Goal: Transaction & Acquisition: Purchase product/service

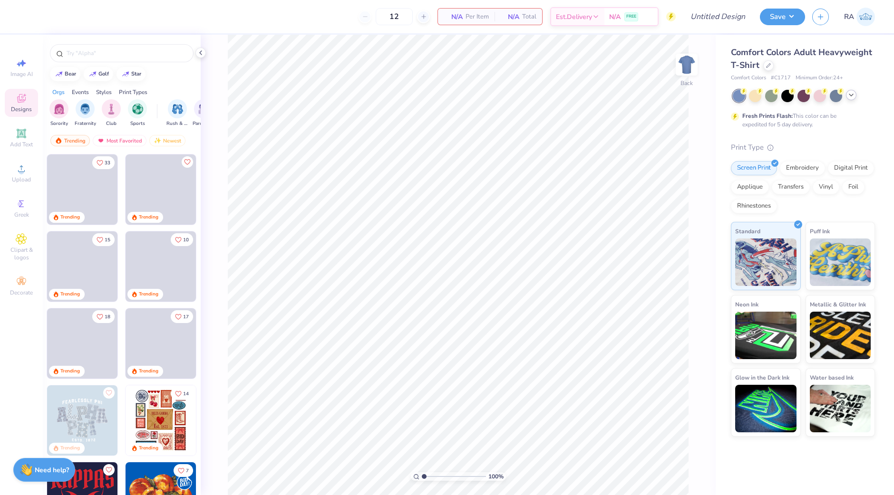
click at [849, 96] on icon at bounding box center [851, 95] width 8 height 8
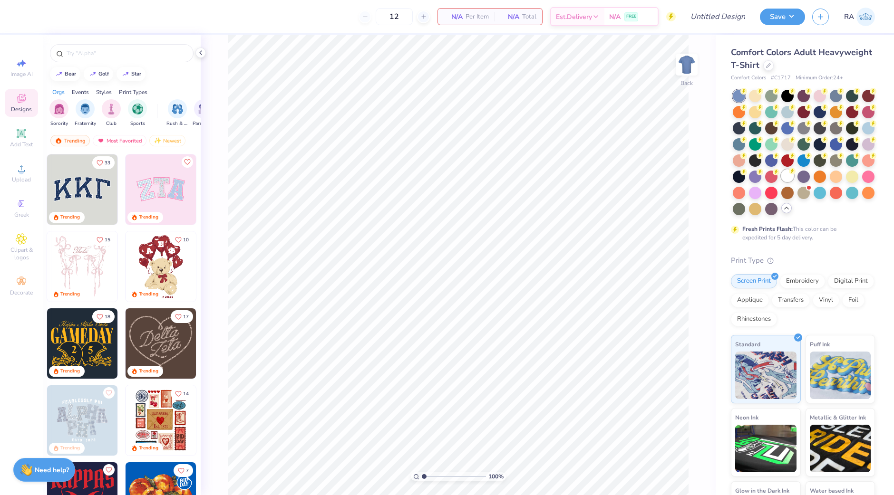
click at [781, 182] on div at bounding box center [787, 176] width 12 height 12
click at [17, 178] on span "Upload" at bounding box center [21, 180] width 19 height 8
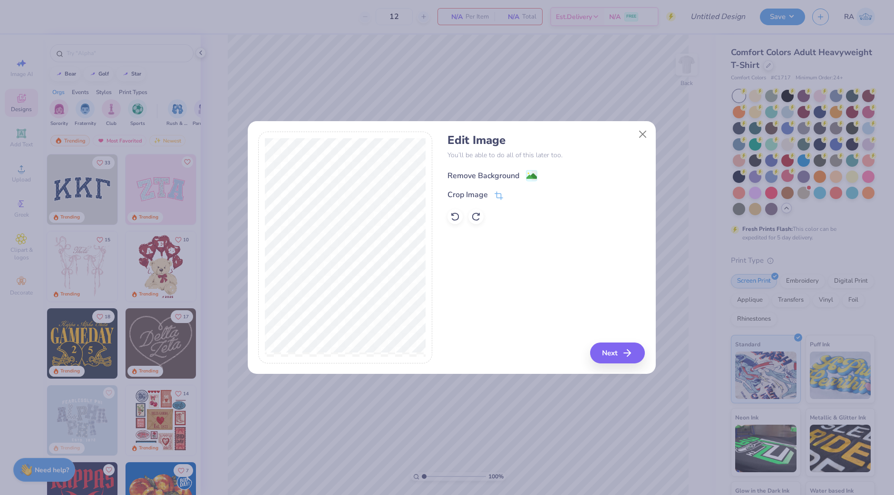
click at [503, 171] on div "Remove Background" at bounding box center [483, 175] width 72 height 11
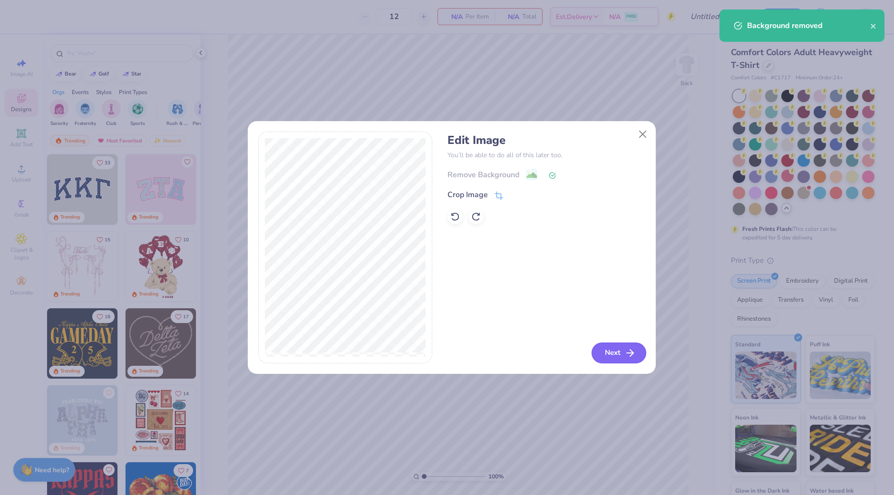
click at [606, 350] on button "Next" at bounding box center [618, 353] width 55 height 21
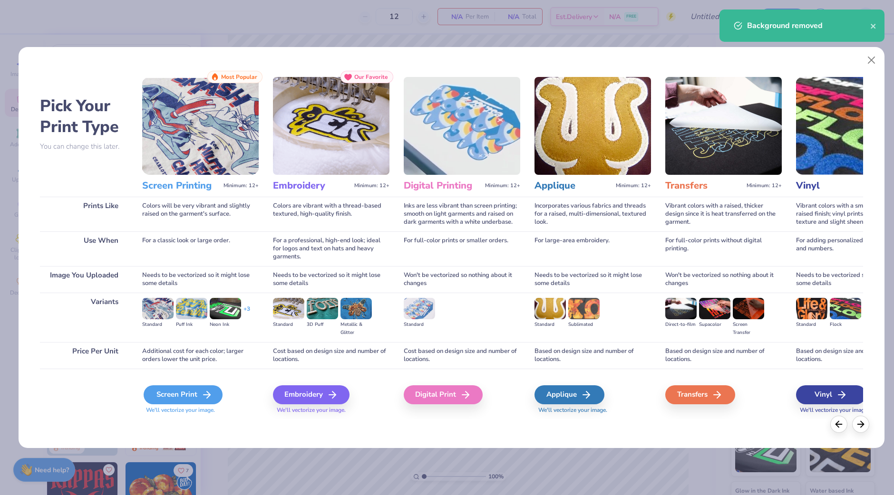
click at [193, 397] on div "Screen Print" at bounding box center [183, 395] width 79 height 19
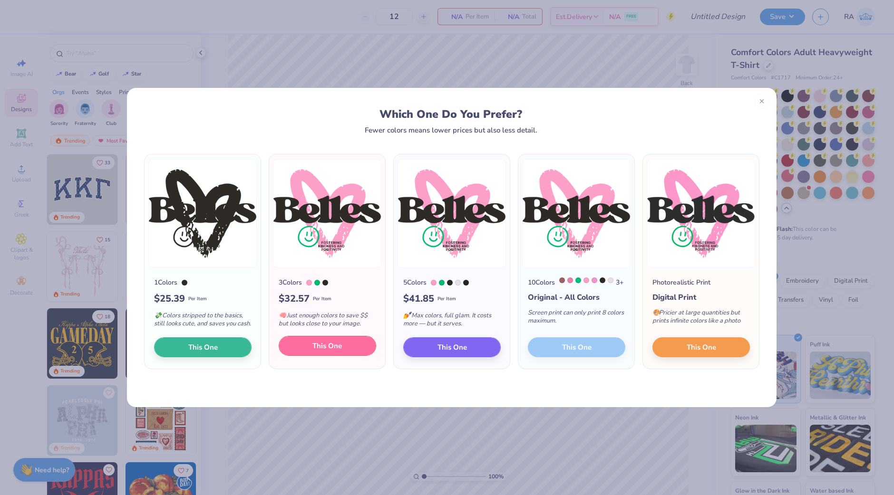
click at [317, 352] on span "This One" at bounding box center [326, 346] width 29 height 11
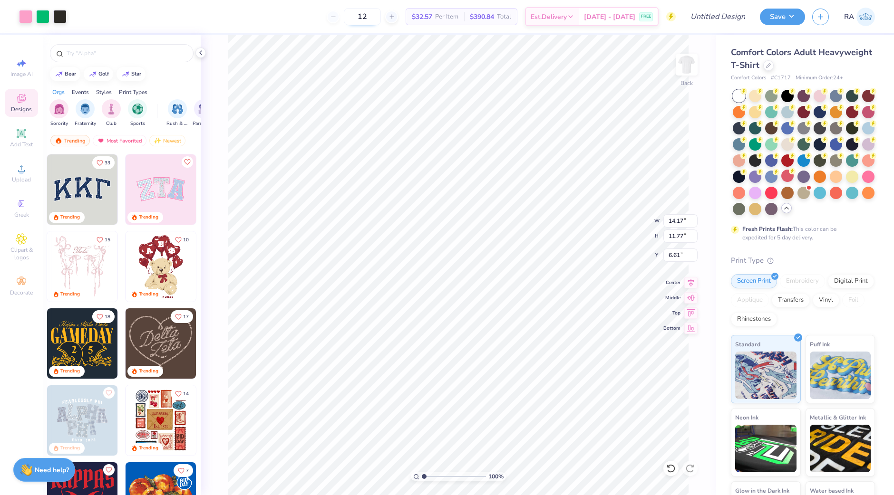
click at [377, 18] on input "12" at bounding box center [362, 16] width 37 height 17
type input "1"
type input "80"
type input "9.62"
type input "7.99"
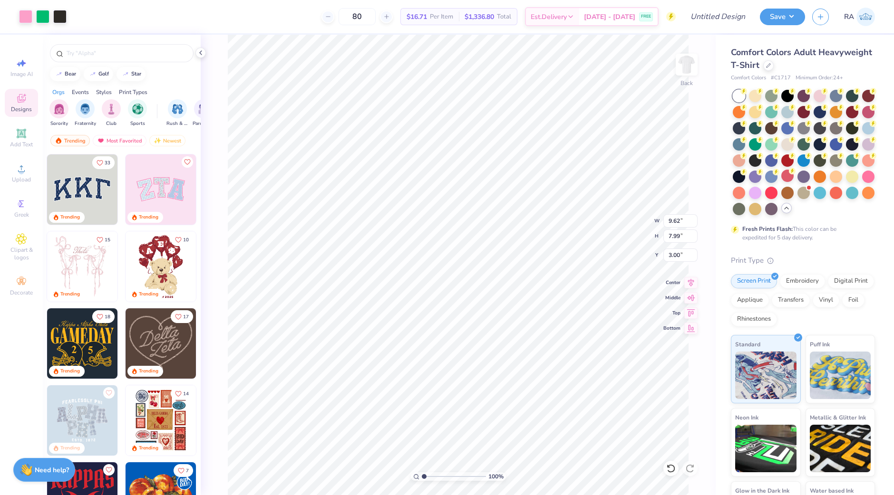
type input "3.00"
click at [723, 18] on input "Design Title" at bounding box center [705, 16] width 93 height 19
type input "team shirt"
click at [765, 23] on button "Save" at bounding box center [782, 15] width 45 height 17
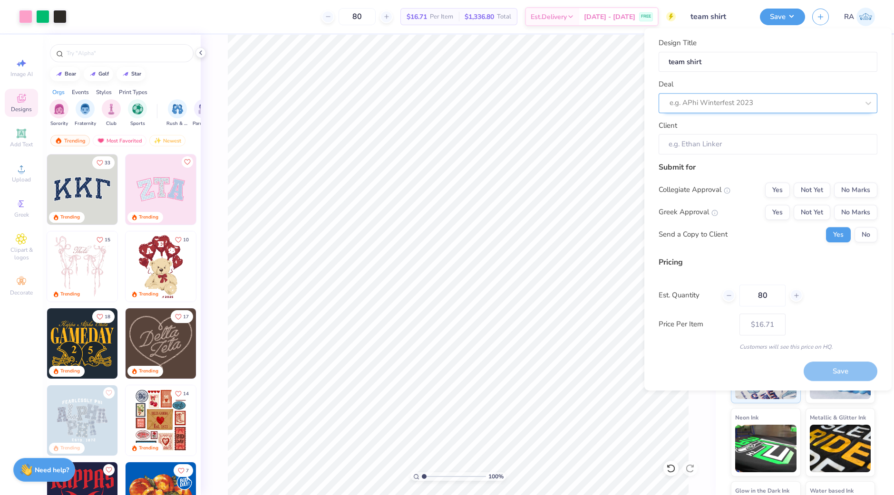
click at [755, 103] on div at bounding box center [763, 103] width 189 height 13
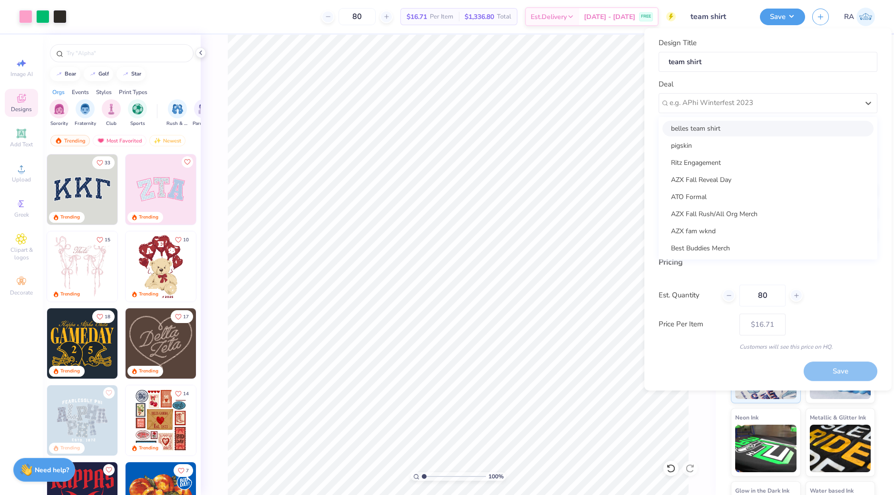
click at [739, 124] on div "belles team shirt" at bounding box center [767, 129] width 211 height 16
type input "[PERSON_NAME]"
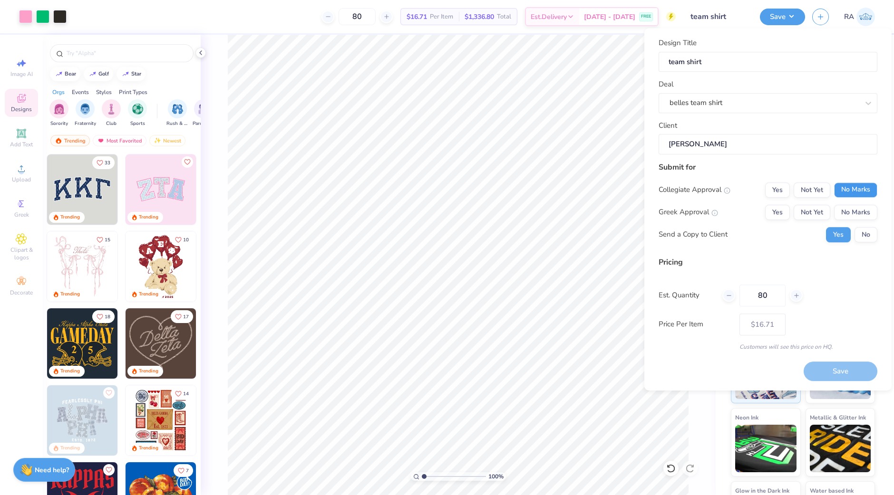
click at [846, 190] on button "No Marks" at bounding box center [855, 190] width 43 height 15
click at [848, 217] on button "No Marks" at bounding box center [855, 212] width 43 height 15
click at [826, 370] on button "Save" at bounding box center [840, 371] width 74 height 19
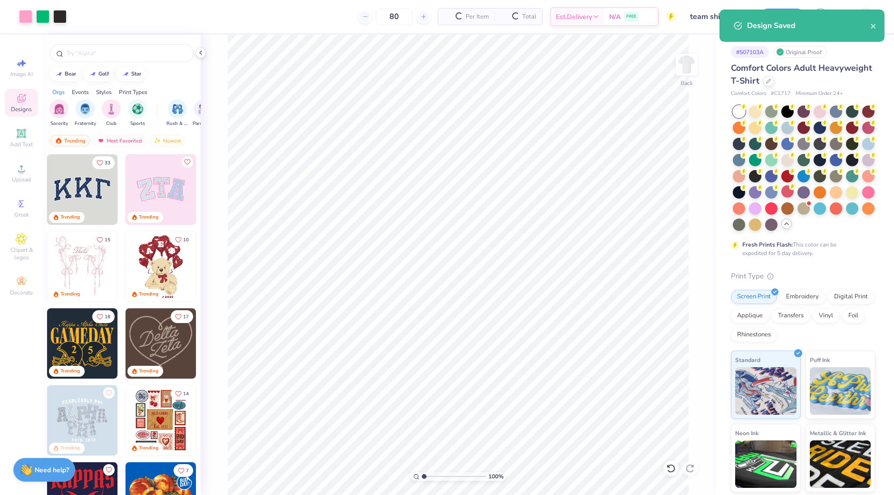
type input "– –"
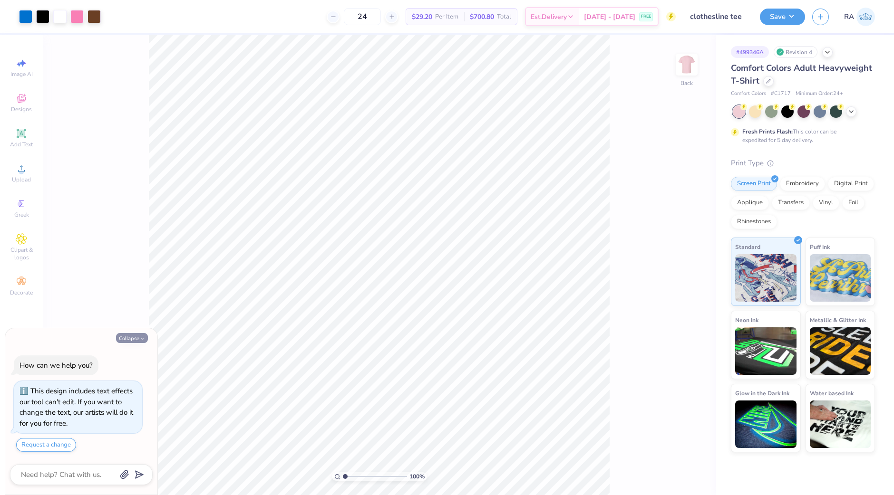
click at [137, 341] on button "Collapse" at bounding box center [132, 338] width 32 height 10
type textarea "x"
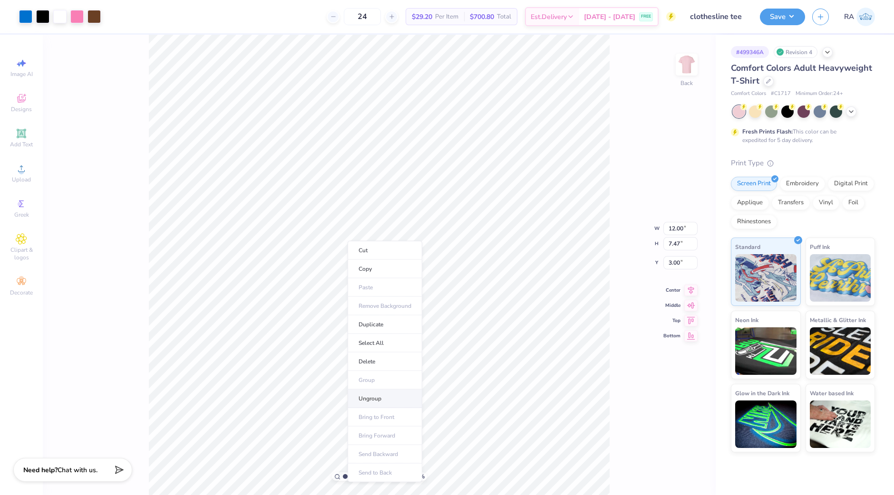
click at [382, 402] on li "Ungroup" at bounding box center [385, 399] width 75 height 19
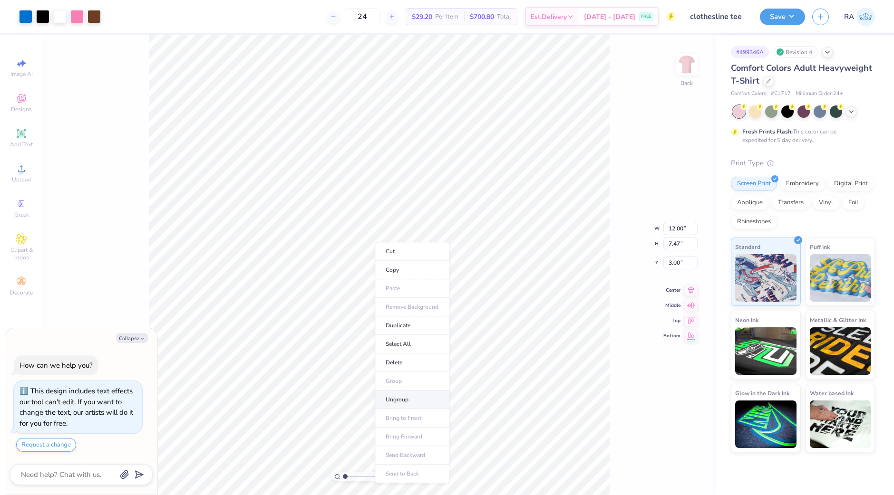
click at [404, 397] on li "Ungroup" at bounding box center [412, 400] width 75 height 19
type textarea "x"
